Goal: Task Accomplishment & Management: Complete application form

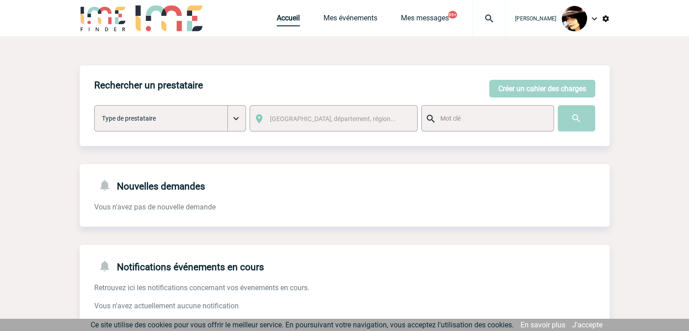
click at [278, 19] on link "Accueil" at bounding box center [288, 20] width 23 height 13
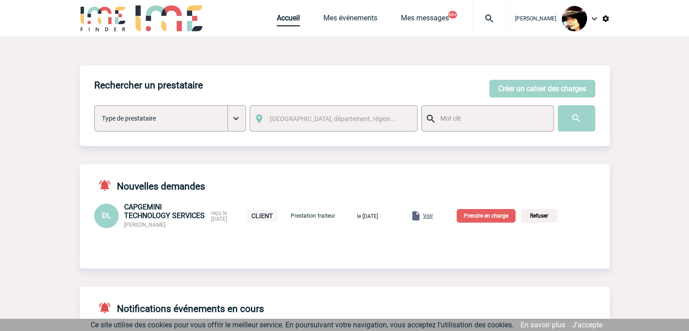
click at [433, 216] on span "Voir" at bounding box center [428, 215] width 10 height 6
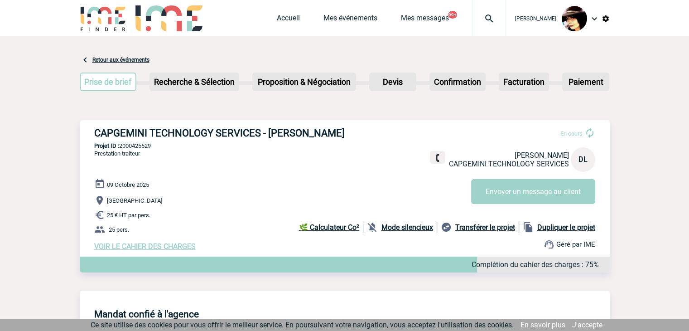
click at [172, 247] on span "VOIR LE CAHIER DES CHARGES" at bounding box center [144, 246] width 101 height 9
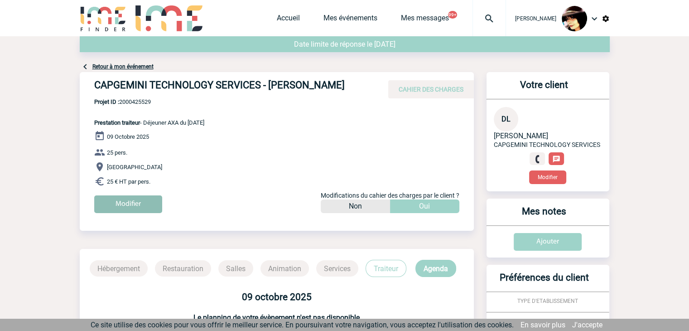
click at [125, 200] on input "Modifier" at bounding box center [128, 204] width 68 height 18
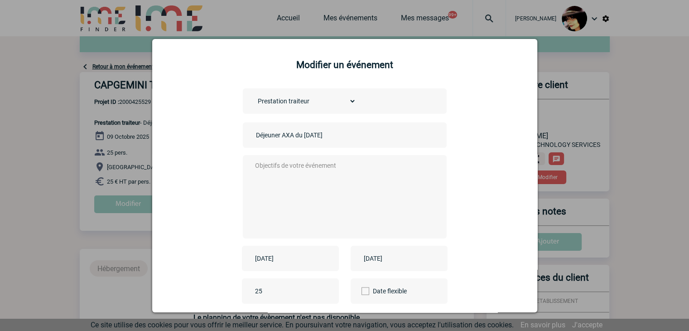
scroll to position [63, 0]
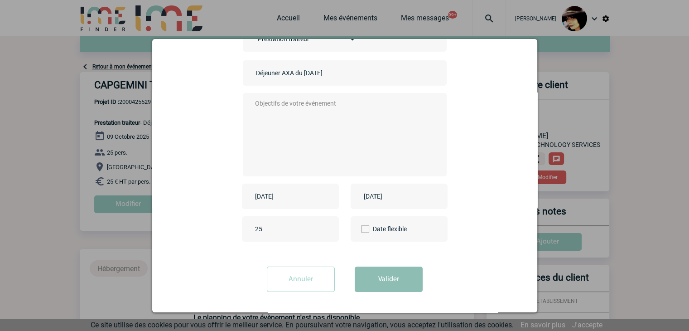
click at [382, 275] on button "Valider" at bounding box center [389, 278] width 68 height 25
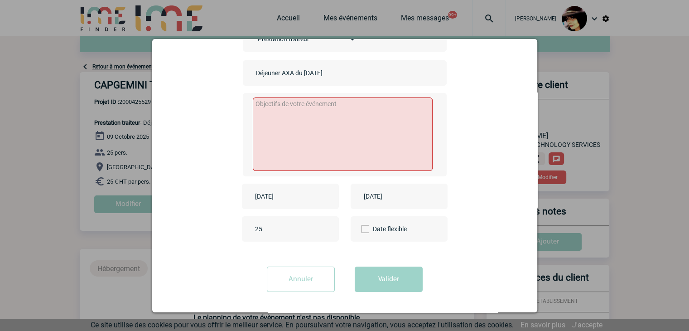
click at [289, 271] on input "Annuler" at bounding box center [301, 278] width 68 height 25
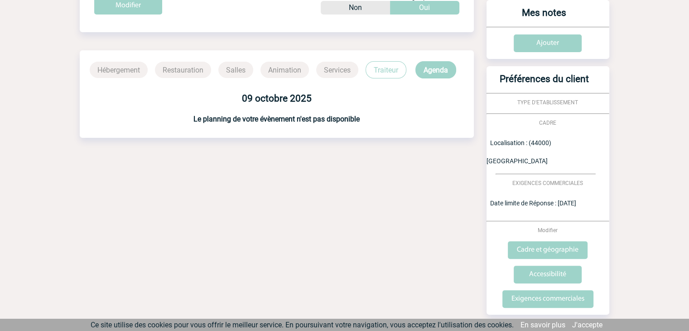
scroll to position [208, 0]
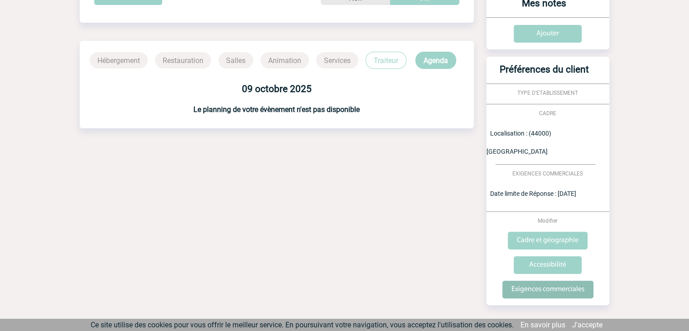
click at [538, 280] on input "Exigences commerciales" at bounding box center [547, 289] width 91 height 18
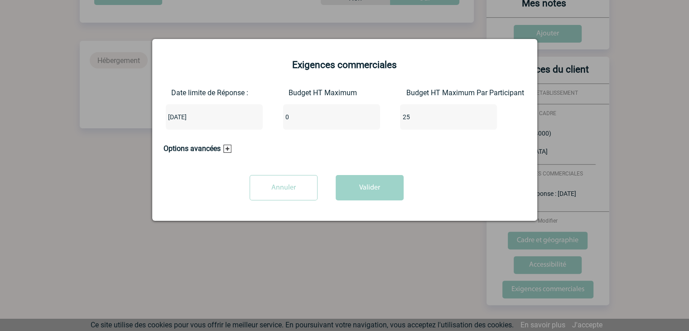
drag, startPoint x: 302, startPoint y: 117, endPoint x: 255, endPoint y: 116, distance: 46.2
click at [255, 116] on div "Date limite de Réponse : 2025-09-18 Budget HT Maximum 0 Budget HT Maximum Par P…" at bounding box center [344, 112] width 362 height 48
type input "625"
click at [355, 182] on button "Valider" at bounding box center [370, 187] width 68 height 25
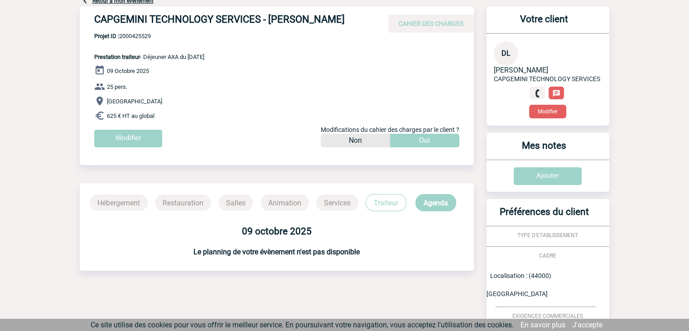
scroll to position [0, 0]
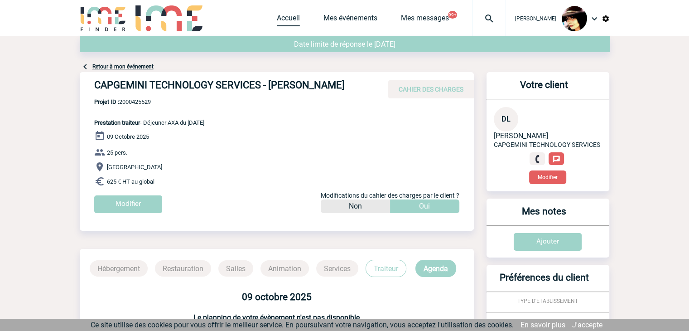
click at [277, 19] on link "Accueil" at bounding box center [288, 20] width 23 height 13
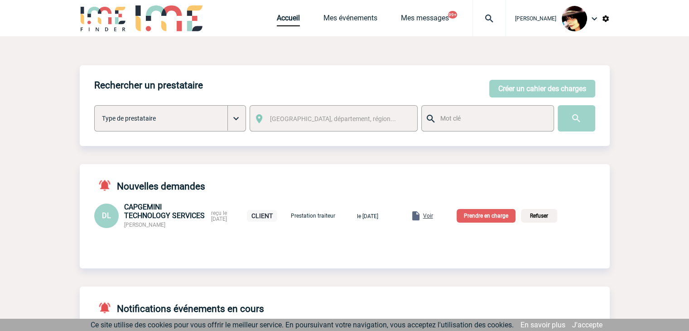
click at [503, 218] on p "Prendre en charge" at bounding box center [485, 216] width 59 height 14
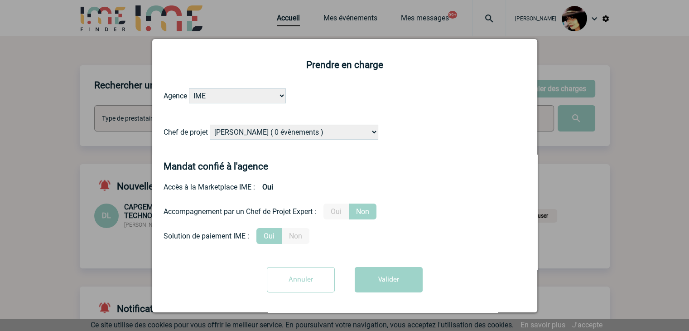
click at [310, 130] on select "Alizée VERLAGUET ( 0 évènements ) Anne-Françoise BONHOMME ( 178 évènements ) An…" at bounding box center [294, 132] width 168 height 15
select select "131235"
click at [210, 125] on select "Alizée VERLAGUET ( 0 évènements ) Anne-Françoise BONHOMME ( 178 évènements ) An…" at bounding box center [294, 132] width 168 height 15
click at [331, 212] on label "Oui" at bounding box center [335, 211] width 25 height 16
click at [0, 0] on input "Oui" at bounding box center [0, 0] width 0 height 0
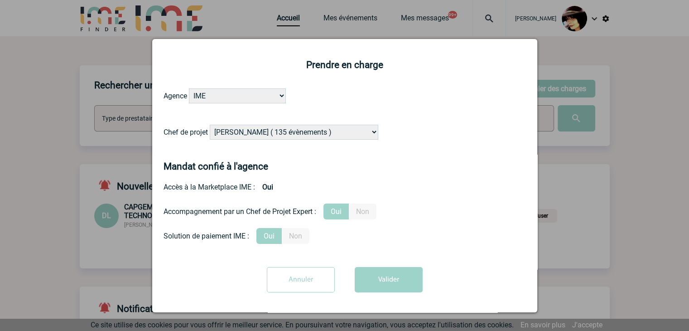
click at [382, 279] on button "Valider" at bounding box center [389, 279] width 68 height 25
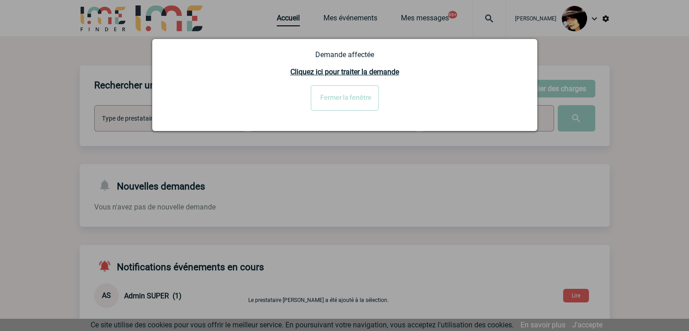
click at [321, 105] on input "Fermer la fenêtre" at bounding box center [345, 97] width 68 height 25
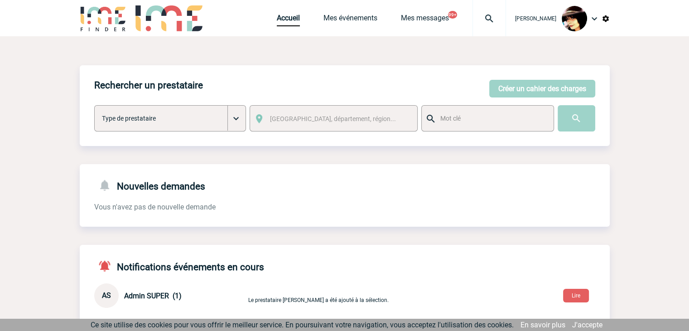
click at [282, 18] on body "Rachel SABOUREAU Accueil Mes événements 99+" at bounding box center [344, 276] width 689 height 552
click at [282, 18] on link "Accueil" at bounding box center [288, 20] width 23 height 13
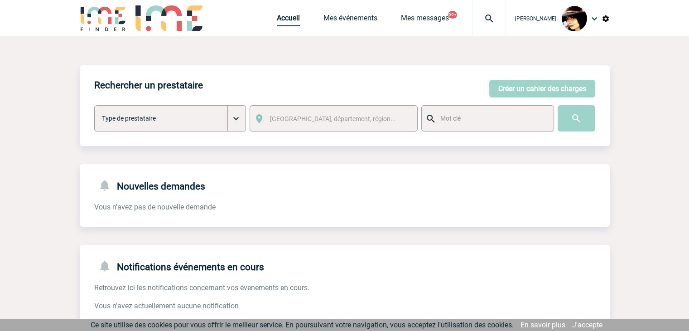
drag, startPoint x: 295, startPoint y: 15, endPoint x: 290, endPoint y: 16, distance: 5.5
click at [294, 15] on span "Accueil" at bounding box center [300, 18] width 47 height 9
click at [288, 16] on link "Accueil" at bounding box center [288, 20] width 23 height 13
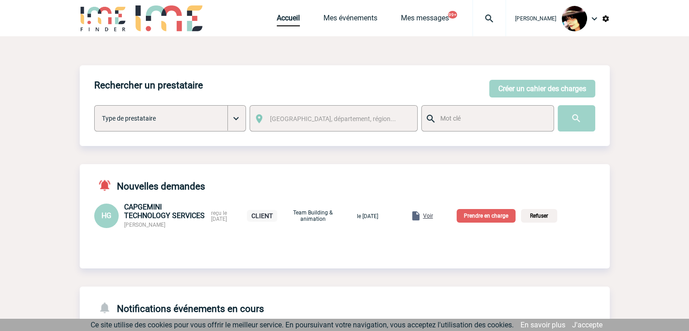
click at [433, 216] on span "Voir" at bounding box center [428, 215] width 10 height 6
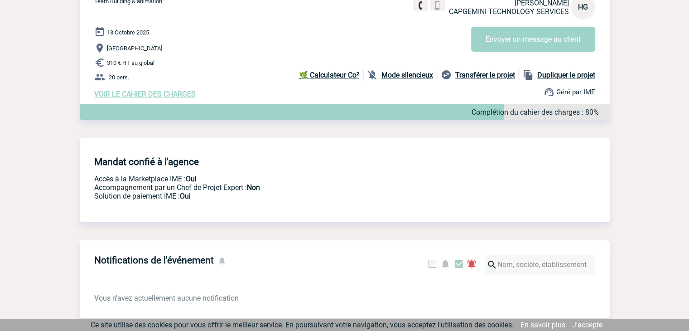
scroll to position [181, 0]
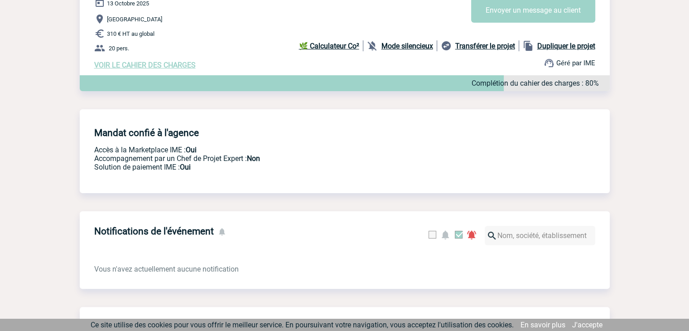
click at [167, 66] on span "VOIR LE CAHIER DES CHARGES" at bounding box center [144, 65] width 101 height 9
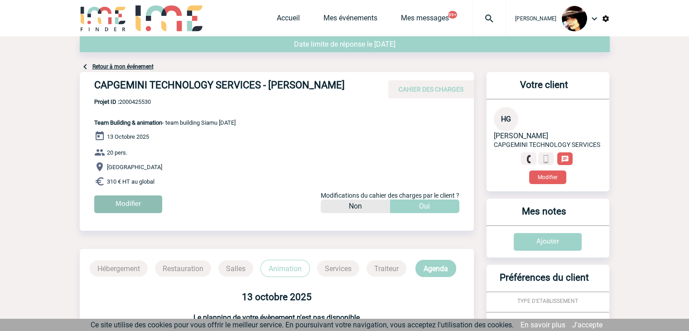
click at [139, 200] on input "Modifier" at bounding box center [128, 204] width 68 height 18
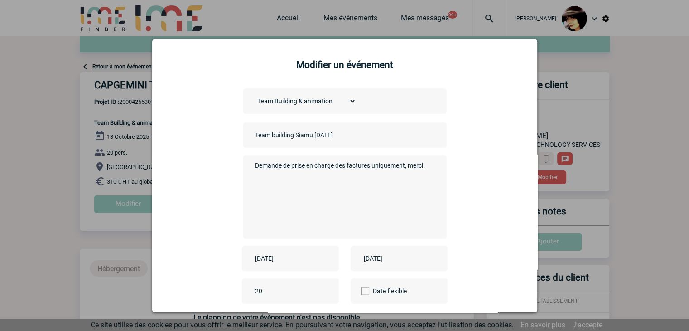
click at [254, 135] on input "team building Siamu [DATE]" at bounding box center [317, 135] width 127 height 12
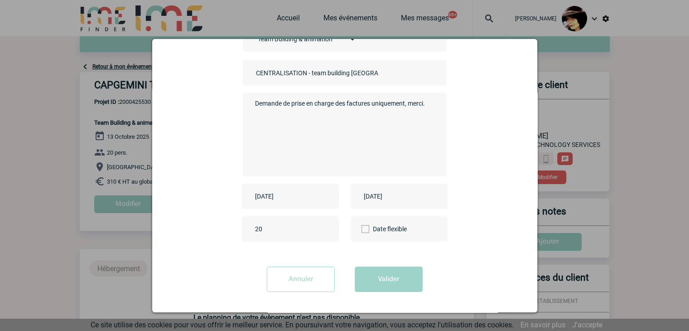
scroll to position [181, 0]
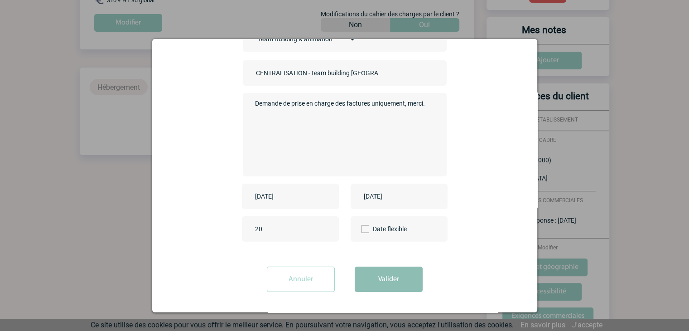
type input "CENTRALISATION - team building [GEOGRAPHIC_DATA] [DATE]"
click at [378, 275] on button "Valider" at bounding box center [389, 278] width 68 height 25
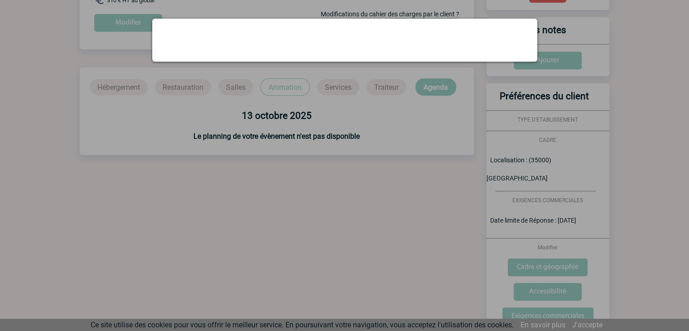
scroll to position [0, 0]
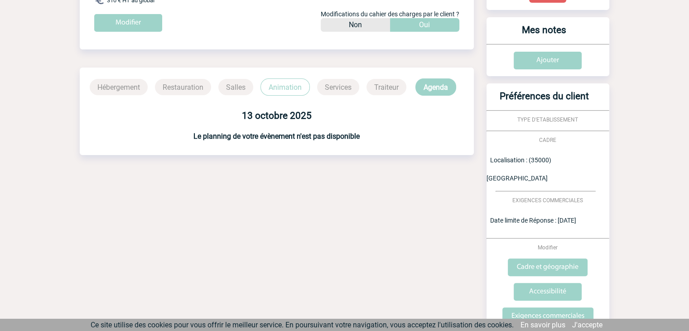
click at [312, 178] on div "Date limite de réponse le 18-09-2025 Retour à mon événement CAPGEMINI TECHNOLOG…" at bounding box center [345, 144] width 530 height 578
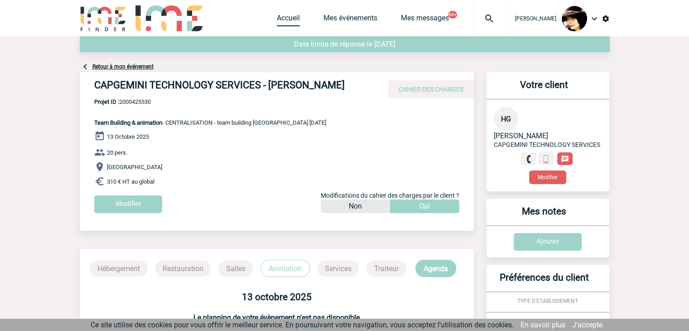
click at [283, 17] on link "Accueil" at bounding box center [288, 20] width 23 height 13
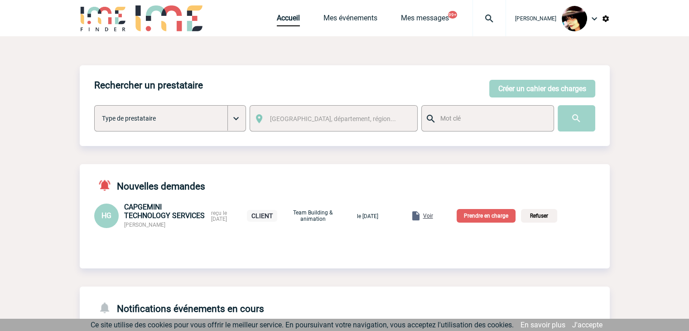
click at [497, 216] on p "Prendre en charge" at bounding box center [485, 216] width 59 height 14
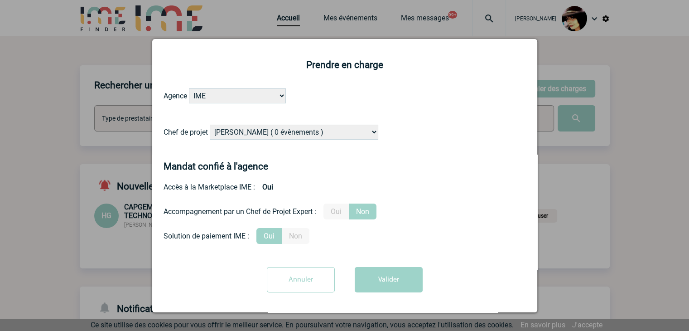
click at [285, 131] on select "Alizée VERLAGUET ( 0 évènements ) Anne-Françoise BONHOMME ( 178 évènements ) An…" at bounding box center [294, 132] width 168 height 15
select select "121547"
click at [285, 131] on select "Alizée VERLAGUET ( 0 évènements ) Anne-Françoise BONHOMME ( 178 évènements ) An…" at bounding box center [294, 132] width 168 height 15
click at [358, 286] on button "Valider" at bounding box center [389, 279] width 68 height 25
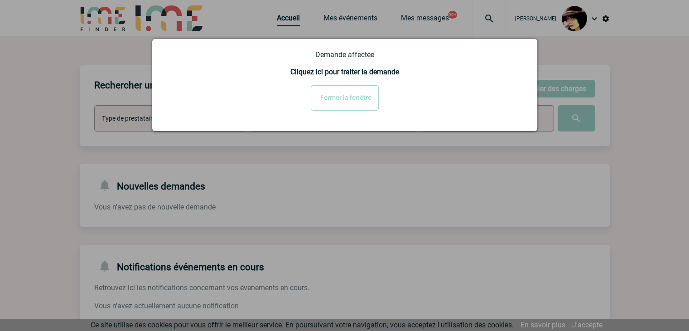
click at [341, 104] on input "Fermer la fenêtre" at bounding box center [345, 97] width 68 height 25
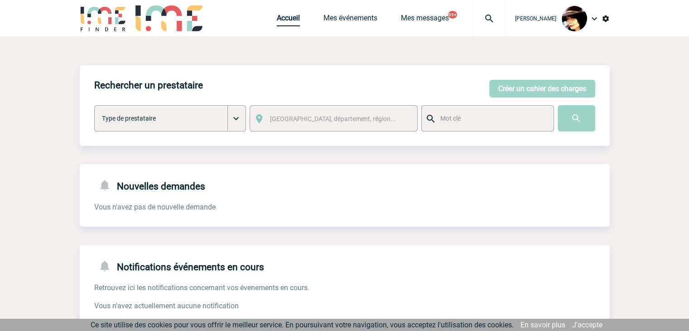
click at [284, 19] on link "Accueil" at bounding box center [288, 20] width 23 height 13
